Goal: Contribute content

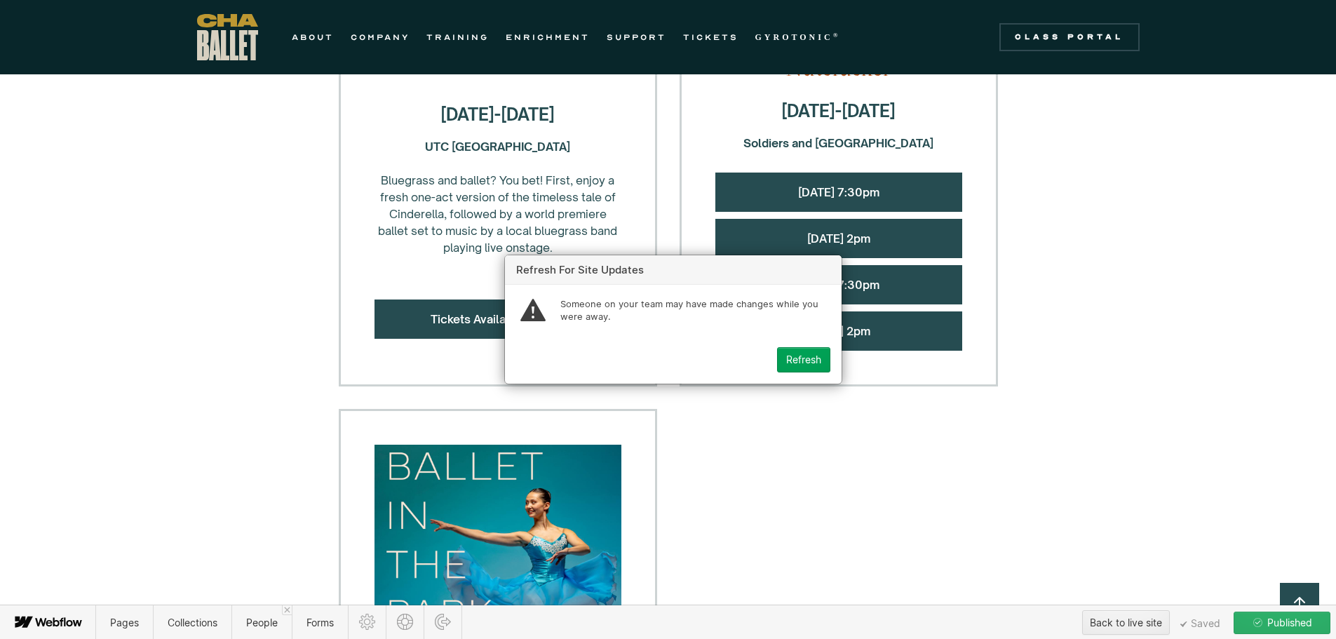
scroll to position [1864, 0]
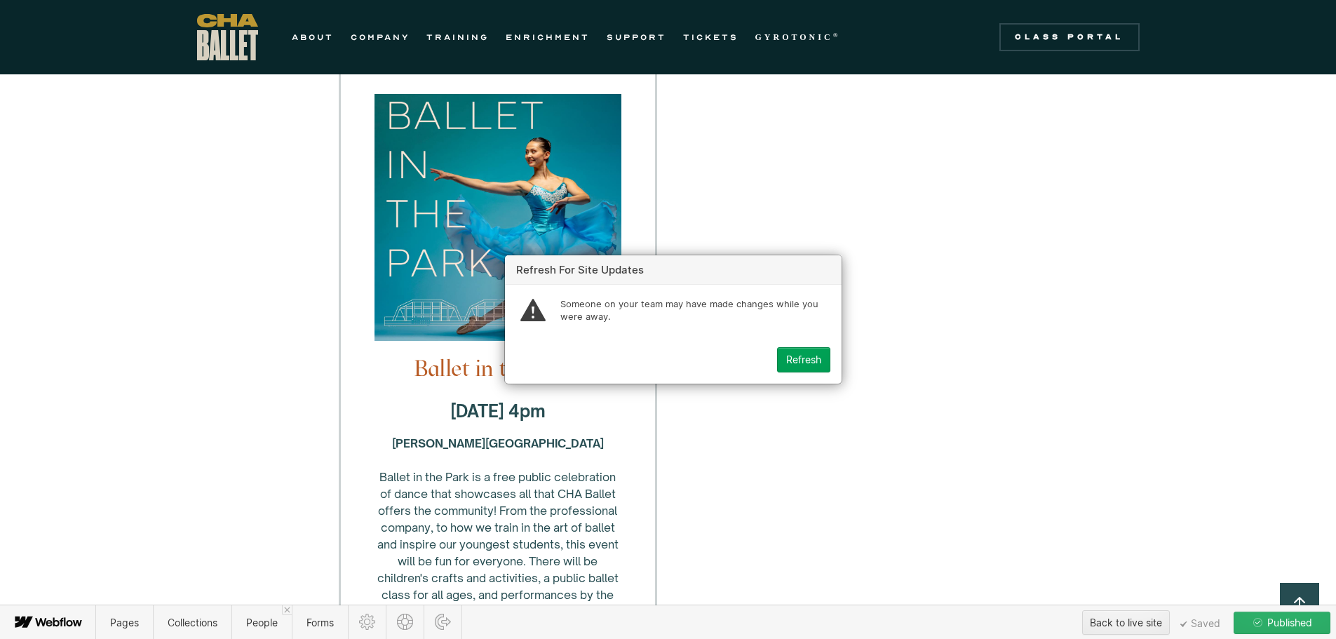
click at [793, 361] on div "Refresh" at bounding box center [803, 359] width 35 height 11
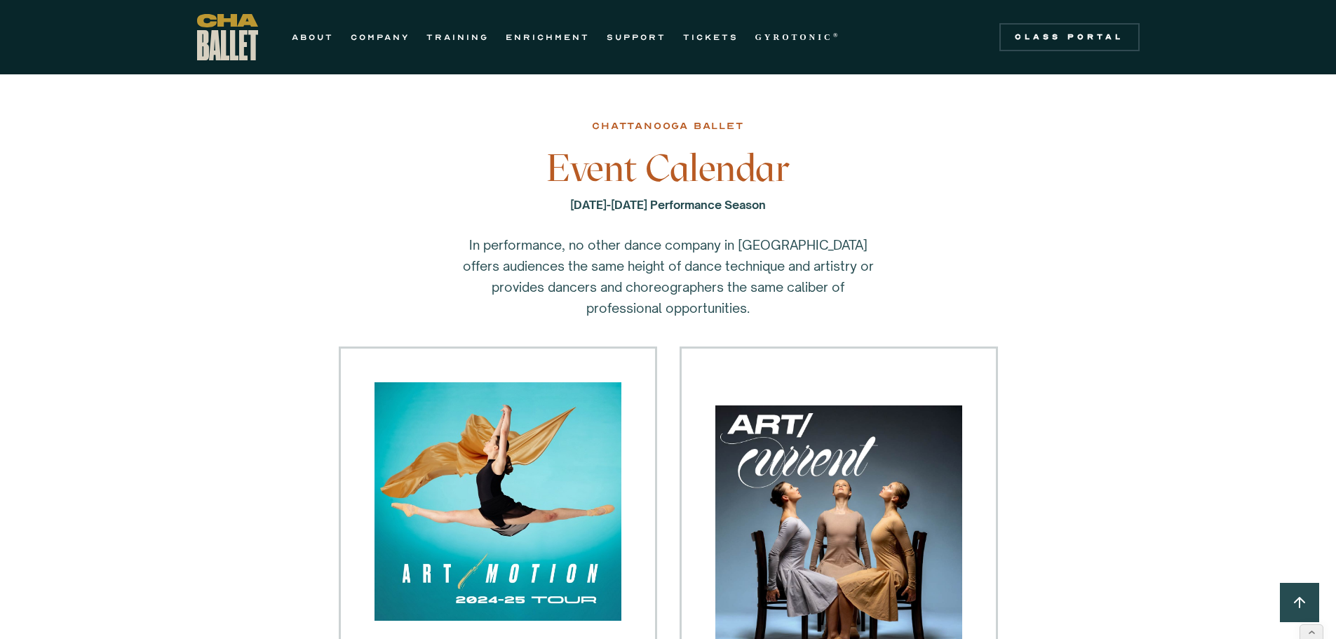
drag, startPoint x: 380, startPoint y: 36, endPoint x: 399, endPoint y: 49, distance: 22.8
click at [380, 36] on link "COMPANY" at bounding box center [380, 37] width 59 height 17
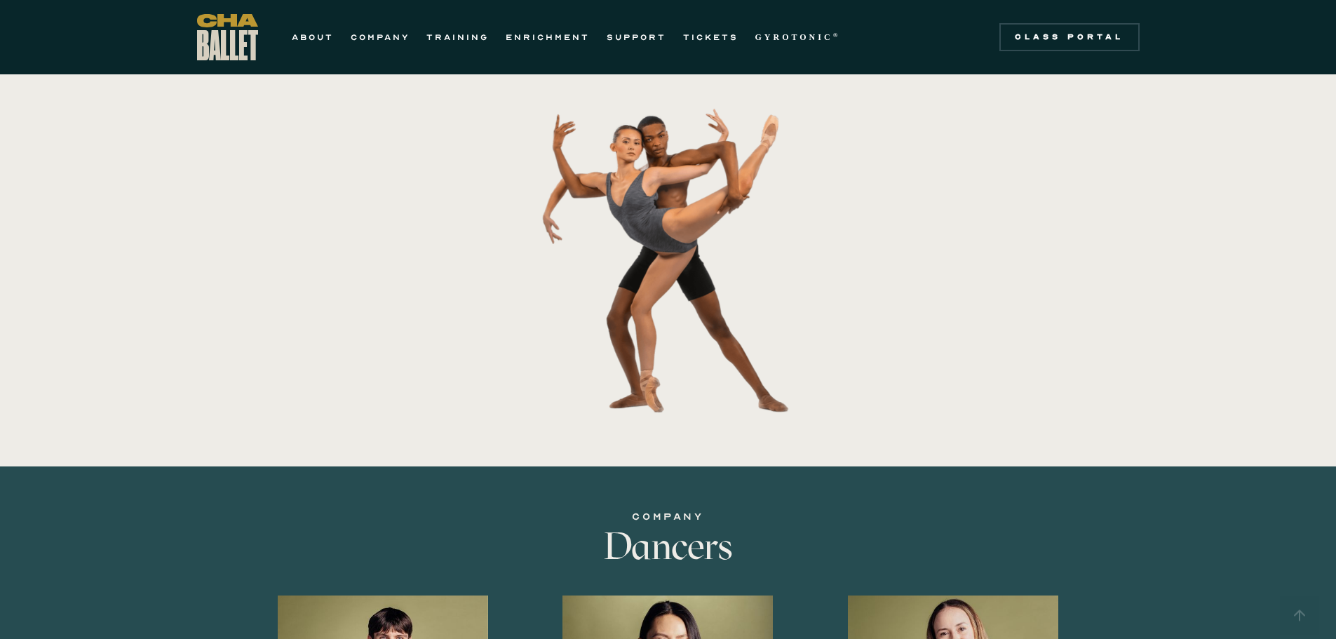
scroll to position [842, 0]
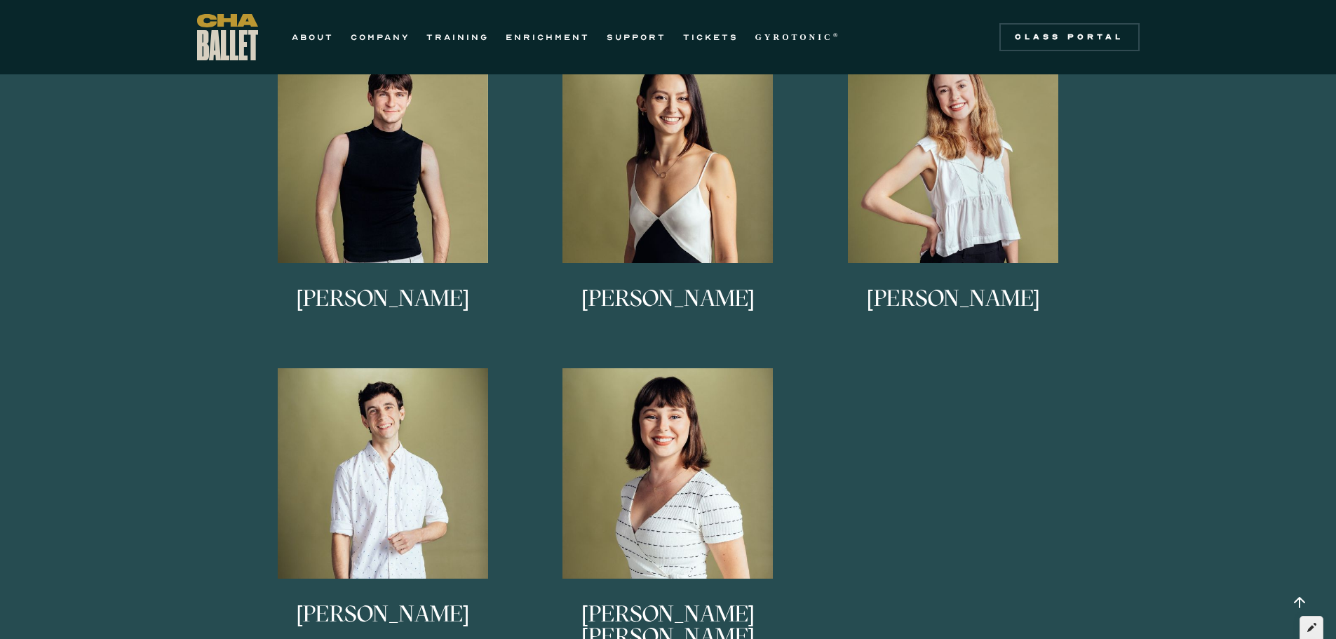
click at [1310, 626] on icon at bounding box center [1311, 627] width 9 height 10
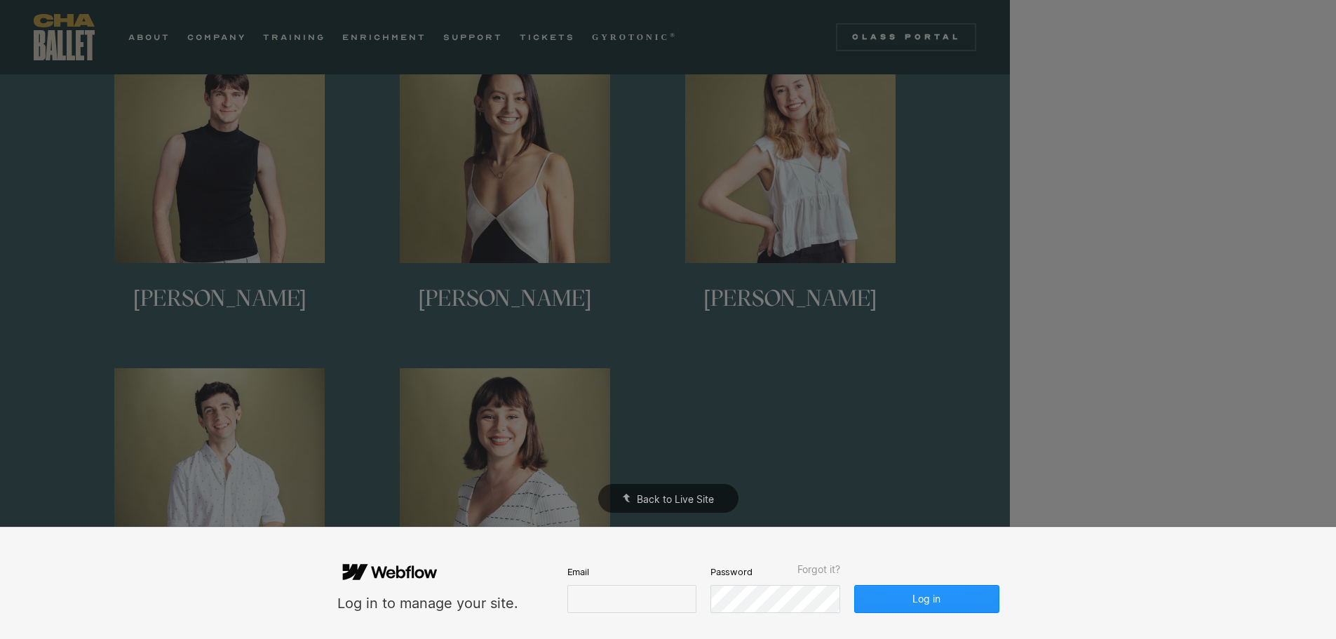
scroll to position [0, 0]
click at [603, 596] on input "email" at bounding box center [631, 599] width 129 height 28
type input "**********"
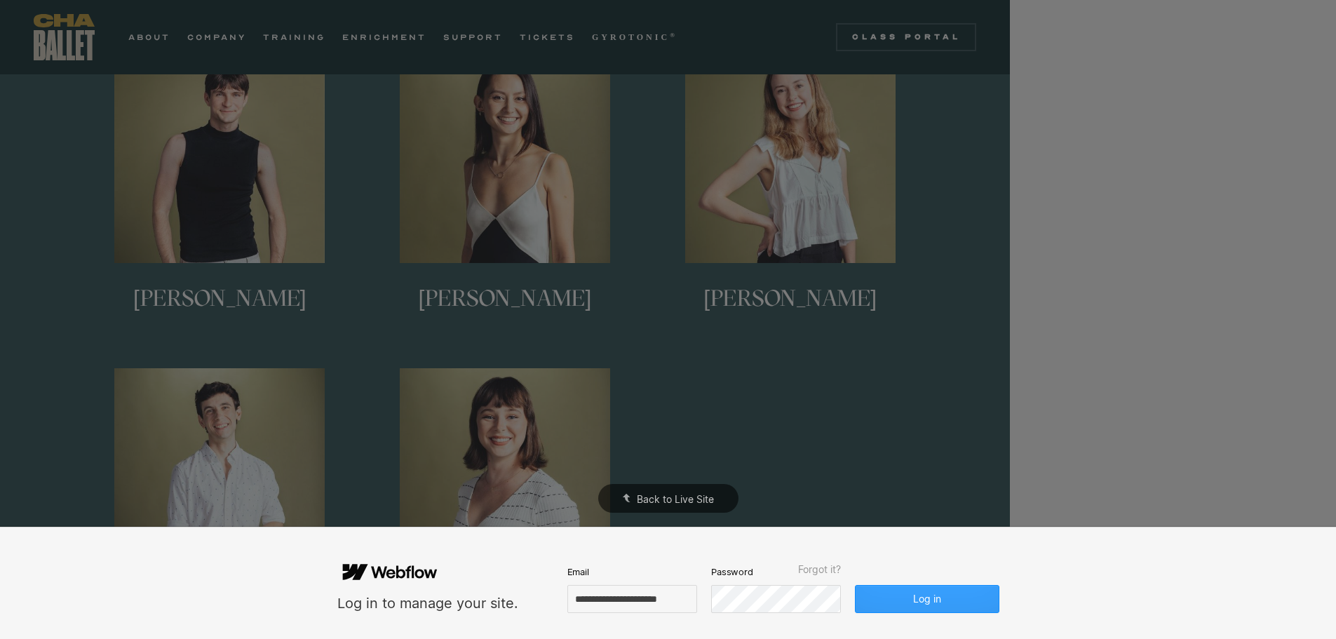
click at [935, 603] on button "Log in" at bounding box center [927, 599] width 144 height 28
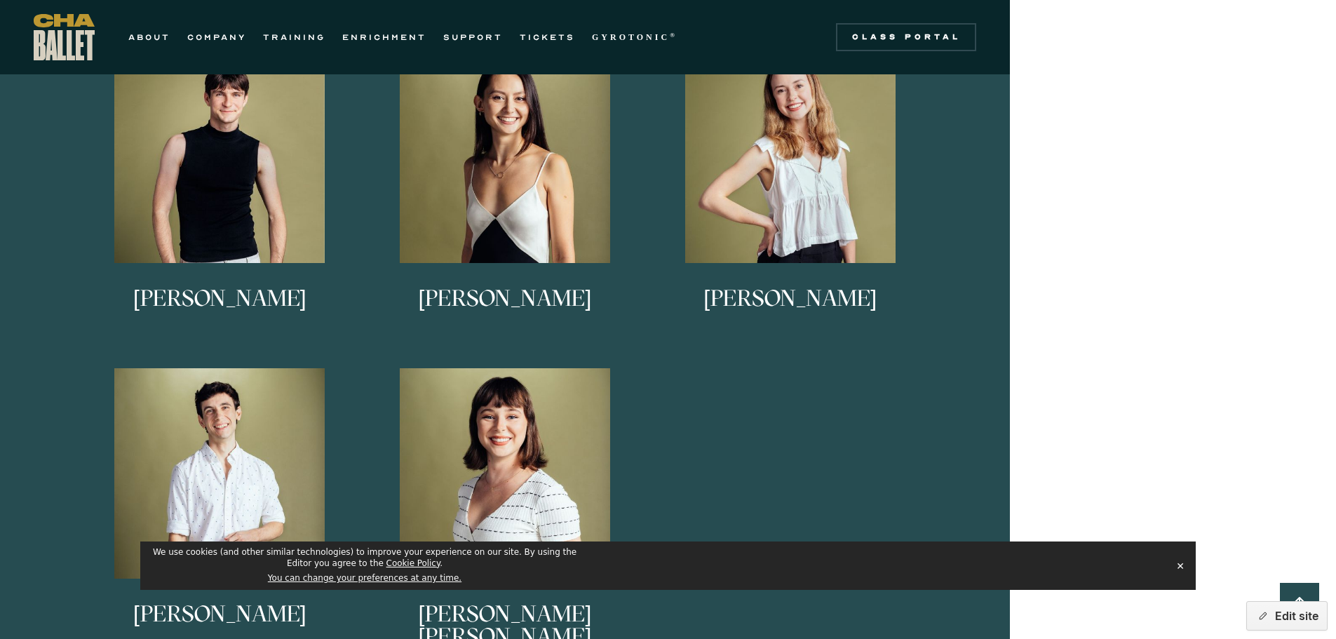
click at [1179, 565] on button "✕" at bounding box center [1181, 566] width 20 height 21
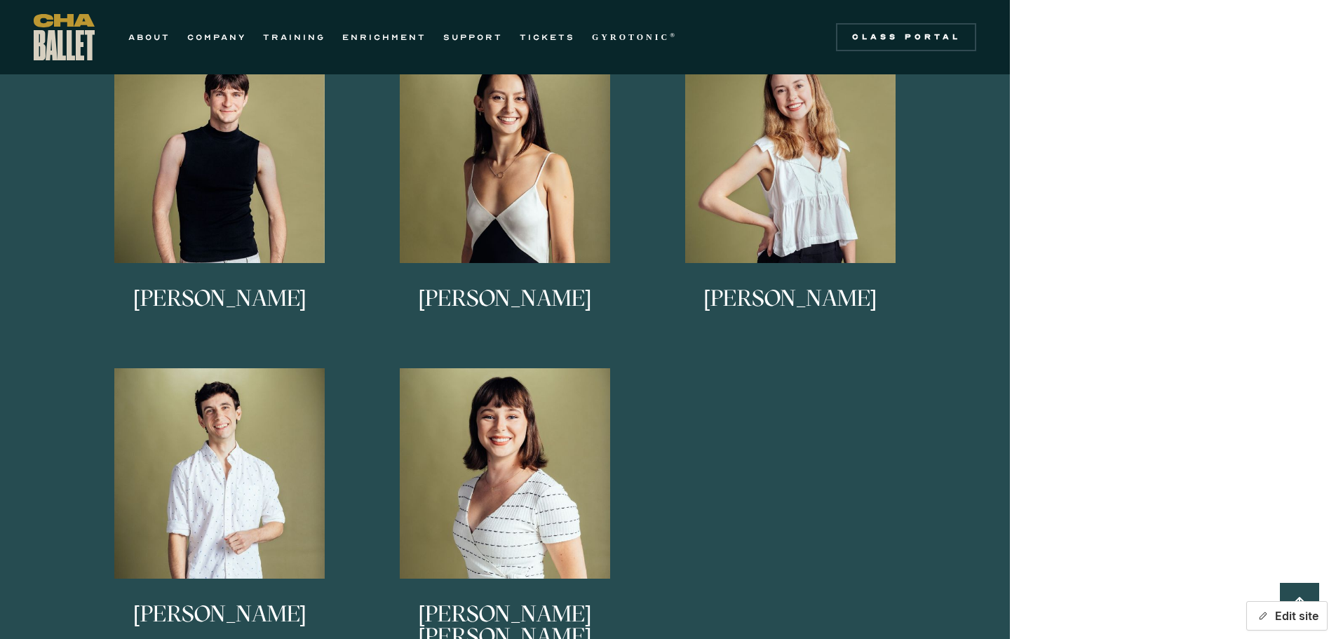
click at [1305, 620] on button "Edit site" at bounding box center [1286, 615] width 81 height 29
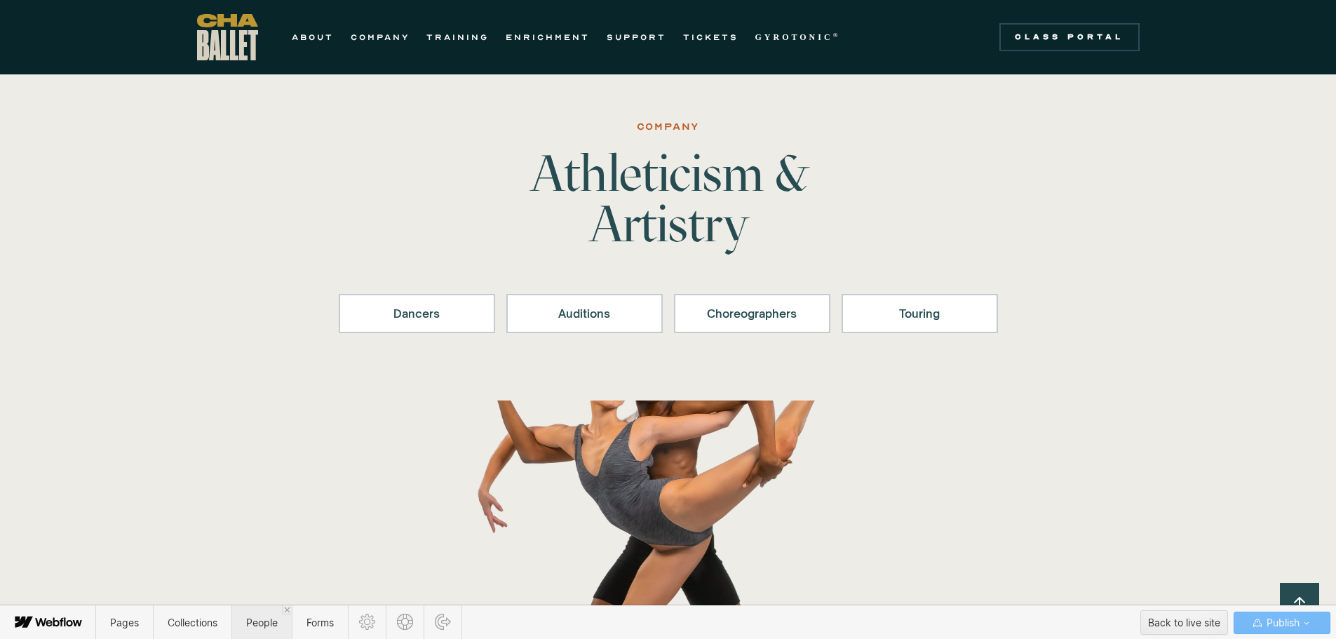
click at [262, 621] on span "People" at bounding box center [262, 623] width 32 height 12
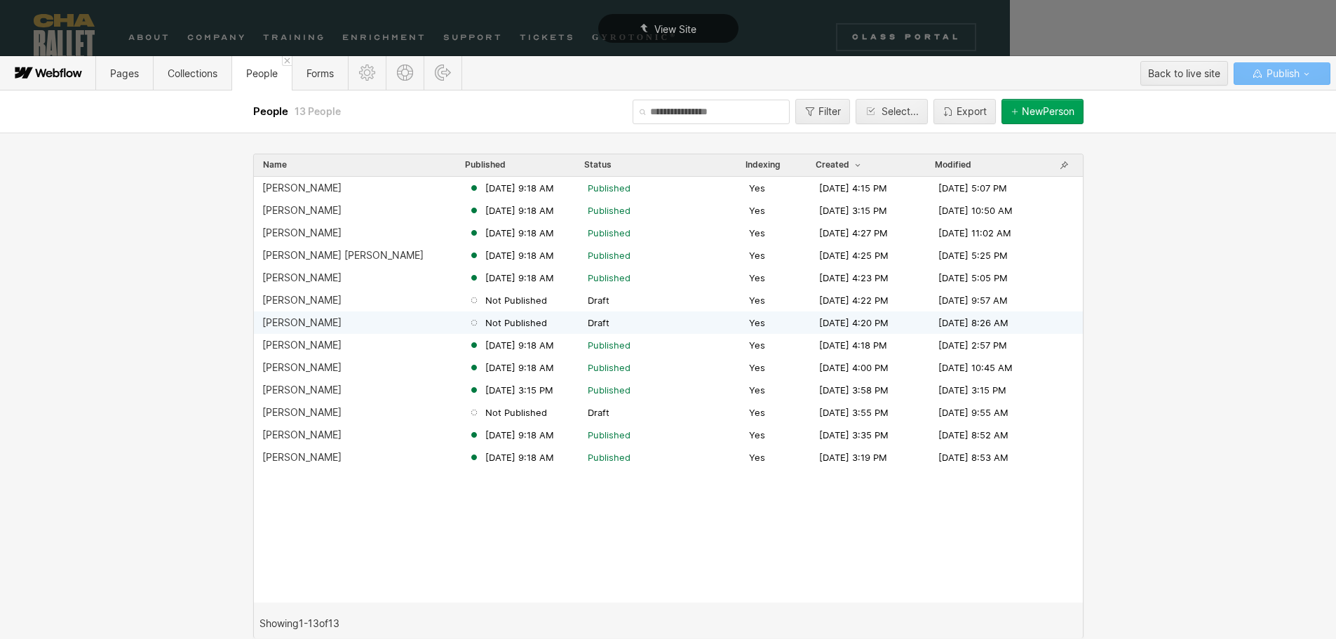
click at [305, 324] on div "Lucy Sheppard" at bounding box center [301, 322] width 79 height 11
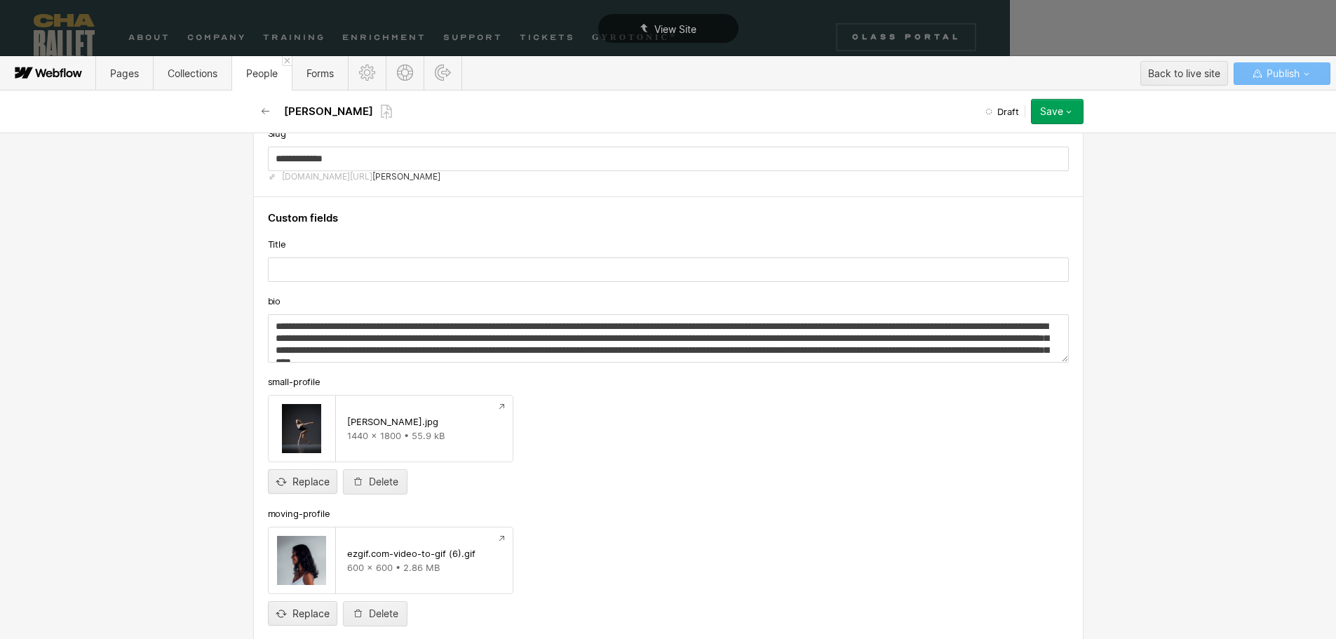
scroll to position [140, 0]
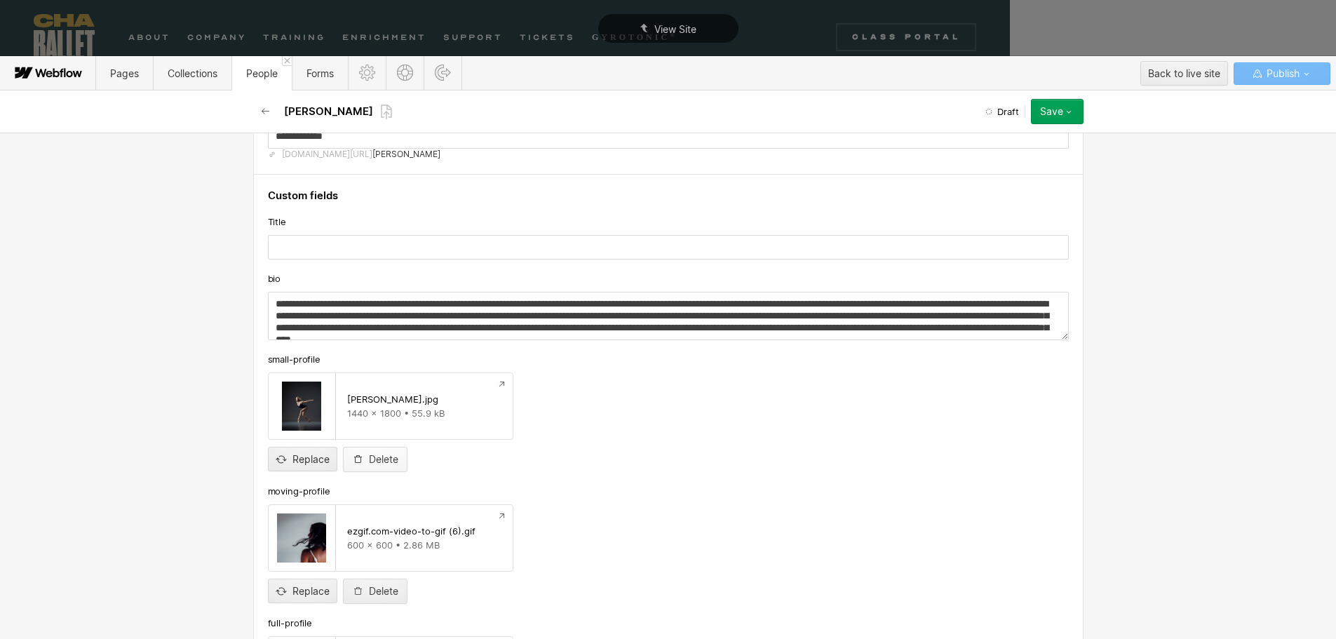
click at [374, 464] on div "Delete" at bounding box center [383, 459] width 29 height 11
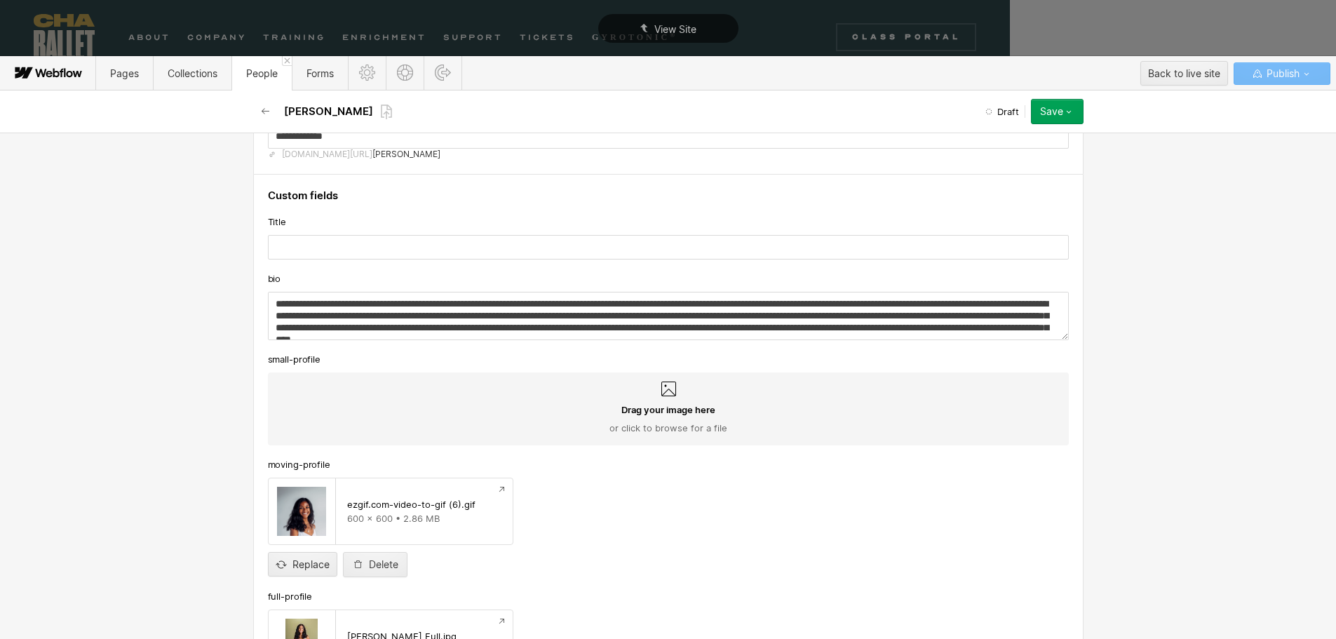
click at [650, 420] on div "Drag your image here or click to browse for a file" at bounding box center [668, 418] width 779 height 31
click at [0, 0] on input "Drag your image here or click to browse for a file" at bounding box center [0, 0] width 0 height 0
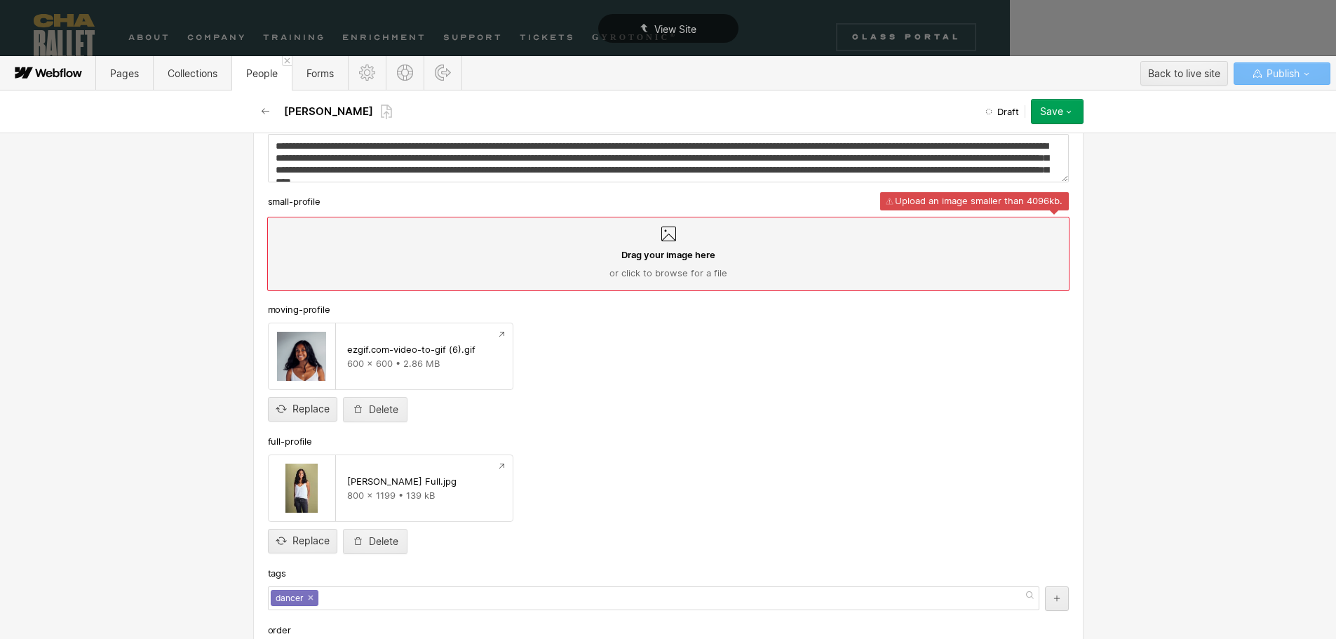
scroll to position [351, 0]
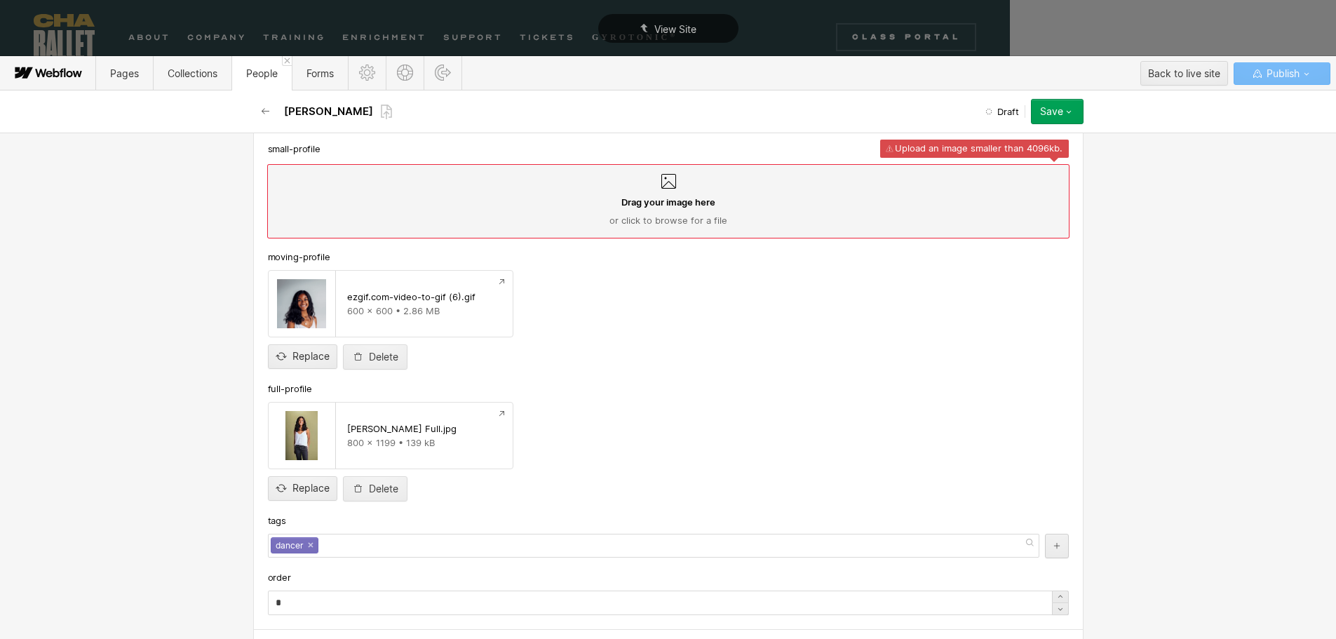
click at [650, 216] on span "or click to browse for a file" at bounding box center [669, 220] width 118 height 13
click at [0, 0] on input "Drag your image here or click to browse for a file" at bounding box center [0, 0] width 0 height 0
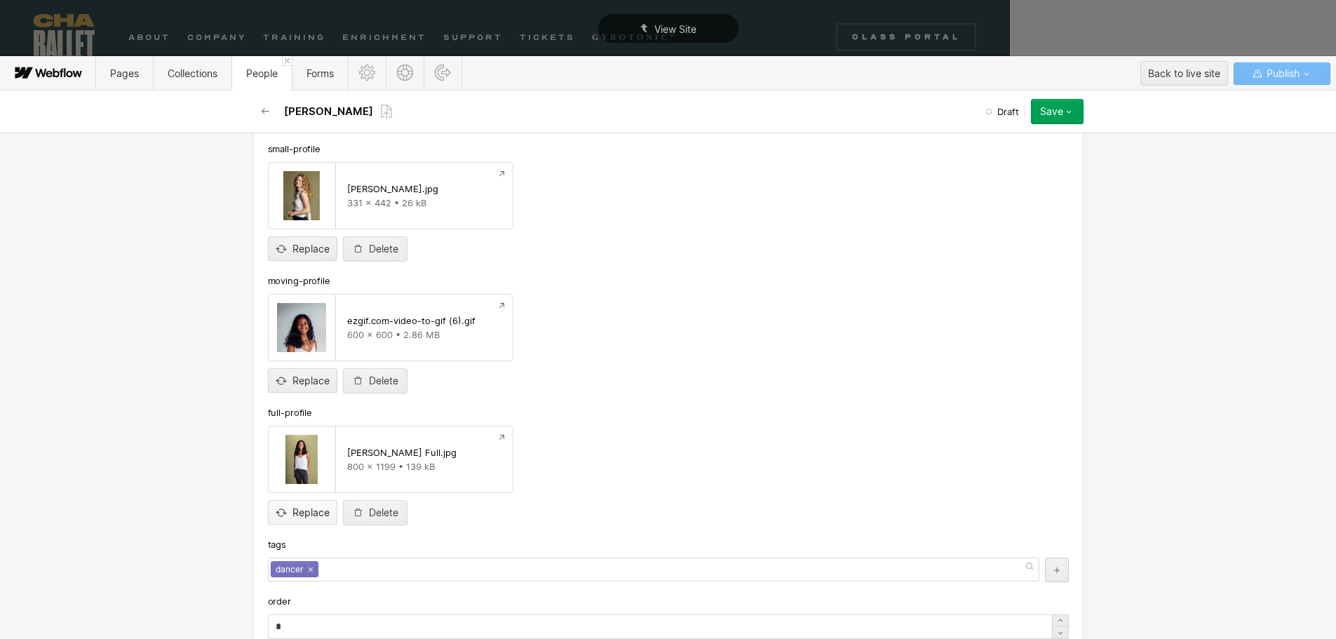
click at [306, 515] on input "file" at bounding box center [303, 501] width 68 height 46
type input "**********"
click at [297, 375] on input "file" at bounding box center [303, 369] width 68 height 46
click at [300, 377] on input "file" at bounding box center [303, 369] width 68 height 46
type input "**********"
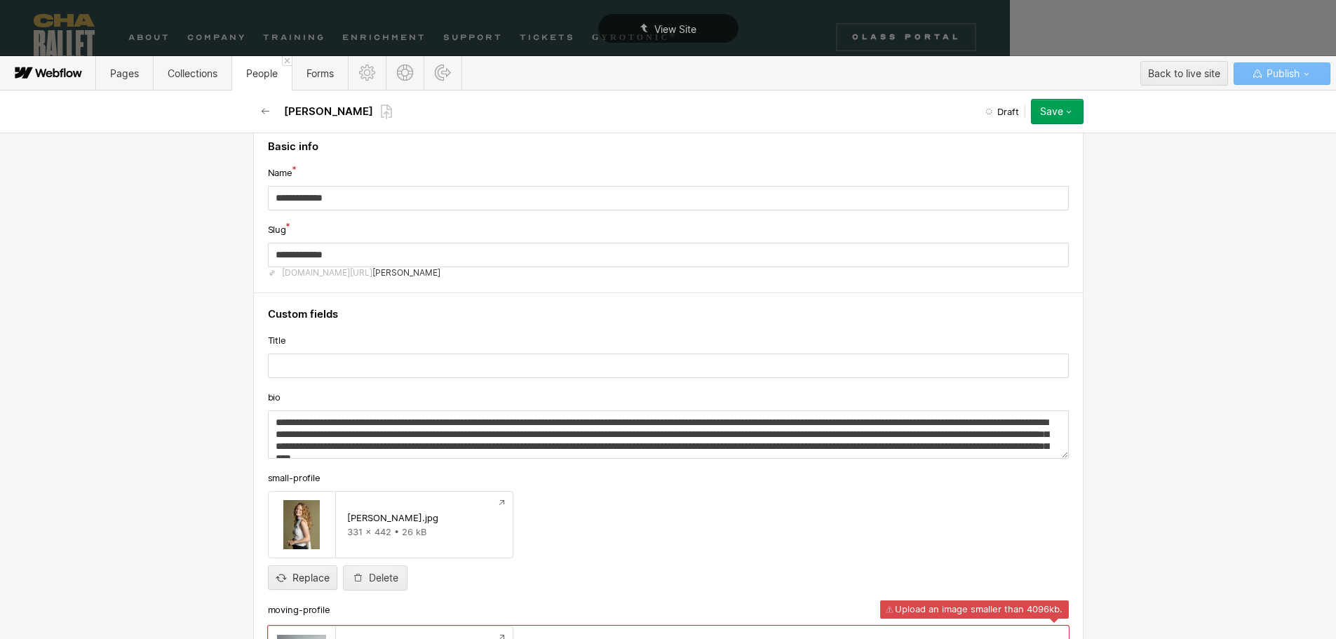
scroll to position [0, 0]
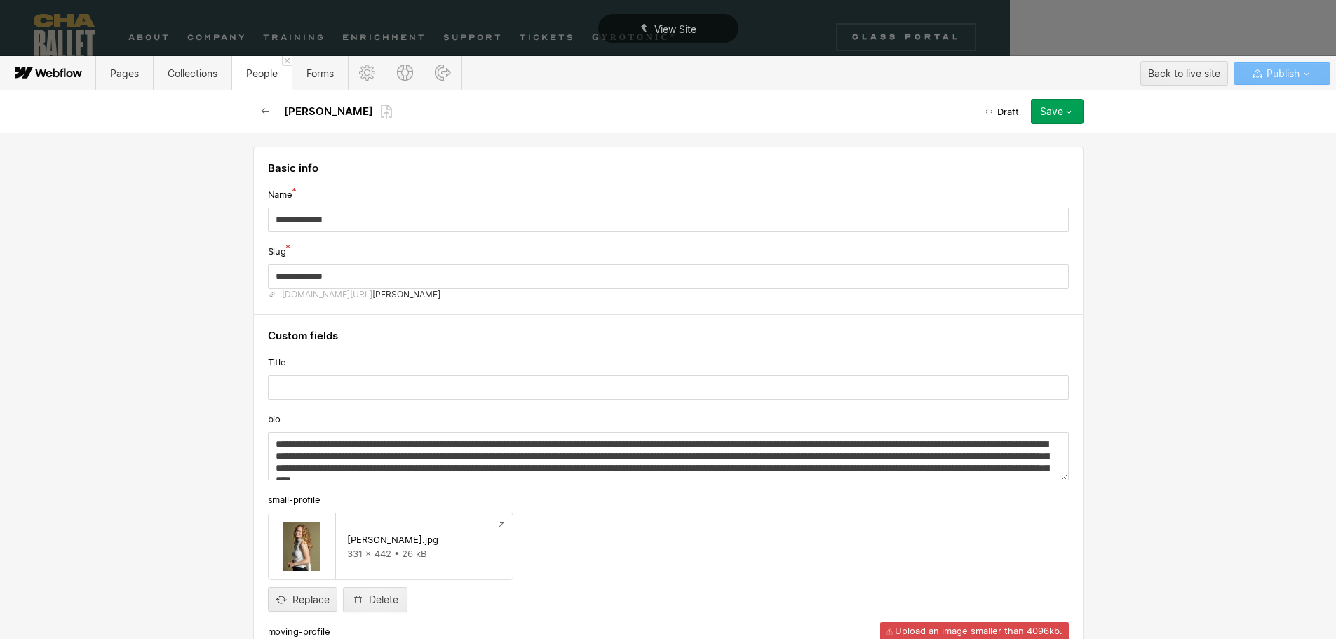
click at [1043, 109] on div "Save" at bounding box center [1051, 111] width 23 height 11
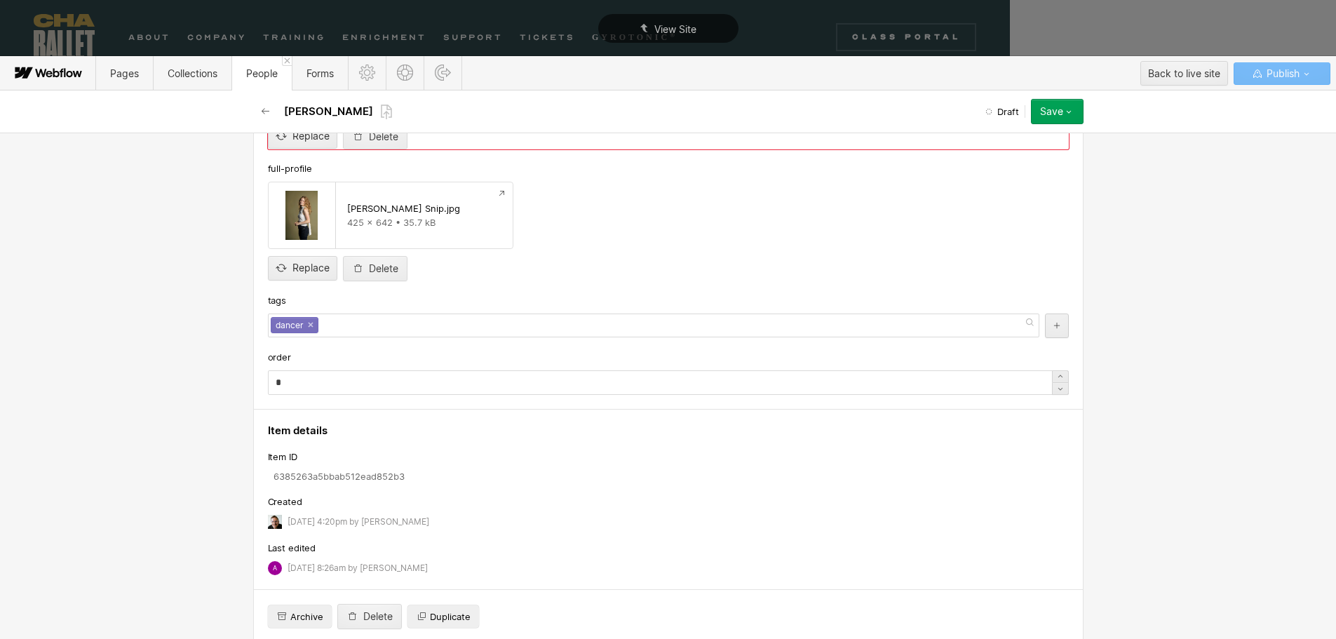
scroll to position [617, 0]
